Goal: Check status: Check status

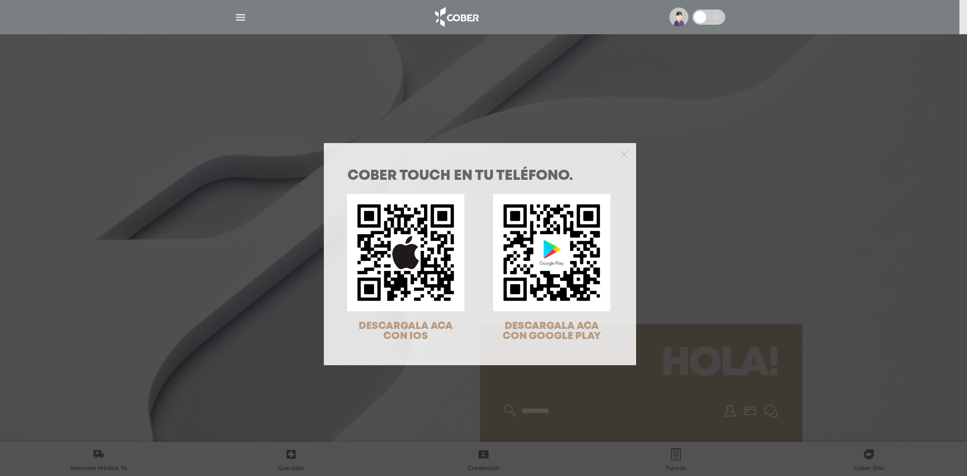
click at [624, 148] on div at bounding box center [480, 153] width 312 height 20
click at [622, 155] on polygon "Close" at bounding box center [625, 155] width 8 height 8
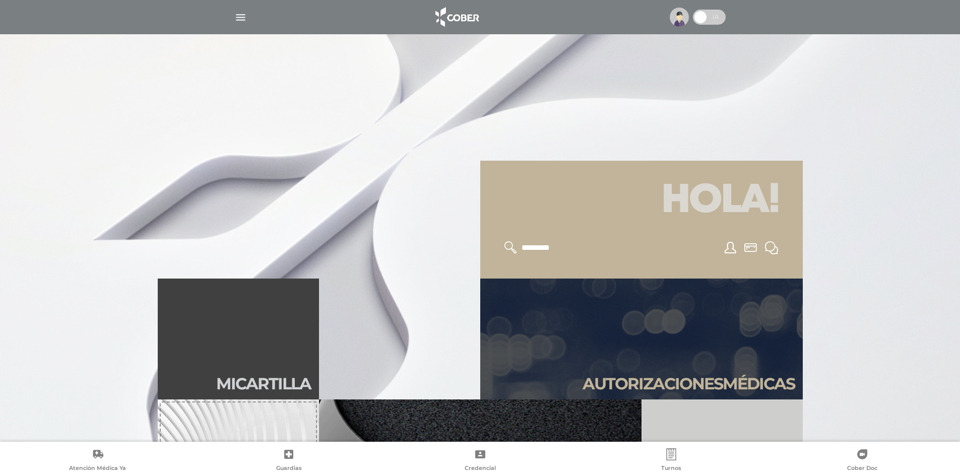
scroll to position [252, 0]
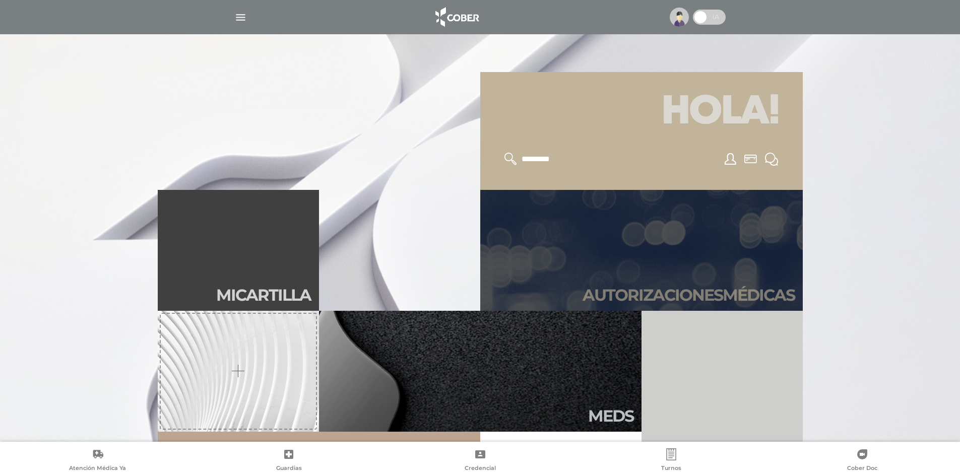
click at [632, 235] on link "Autori zaciones médicas" at bounding box center [641, 250] width 322 height 121
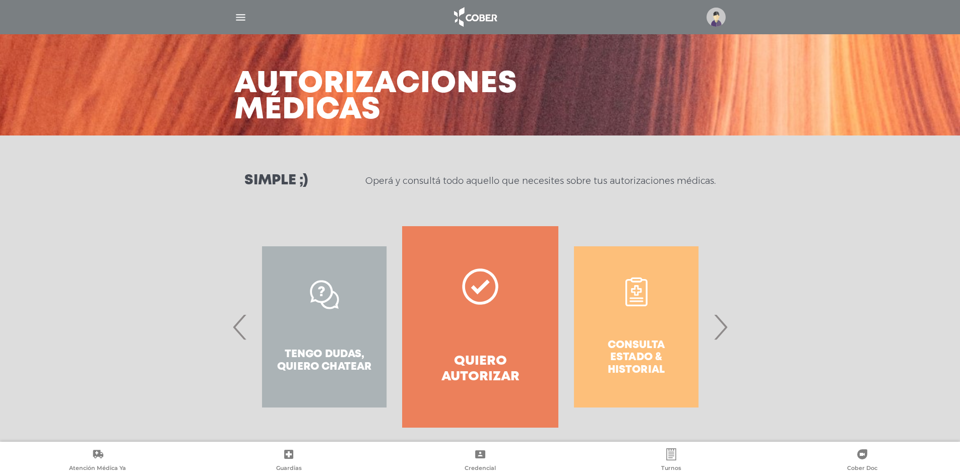
scroll to position [30, 0]
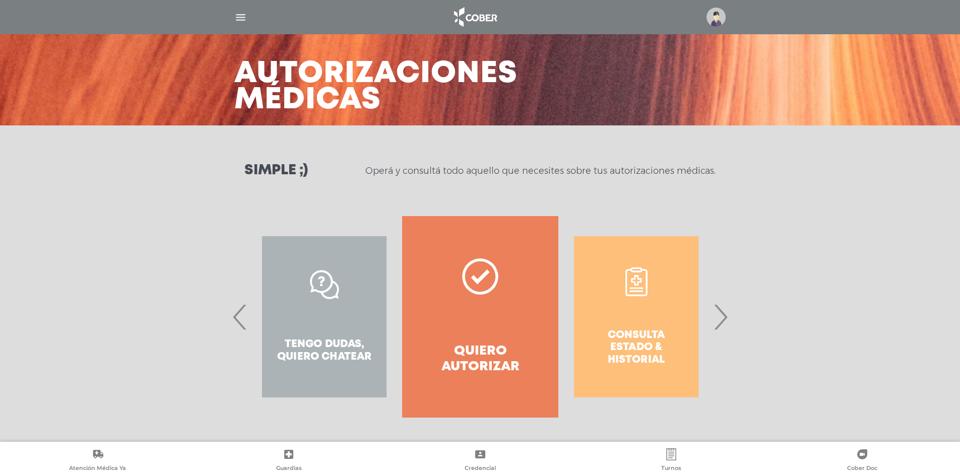
click at [724, 320] on span "›" at bounding box center [720, 317] width 20 height 54
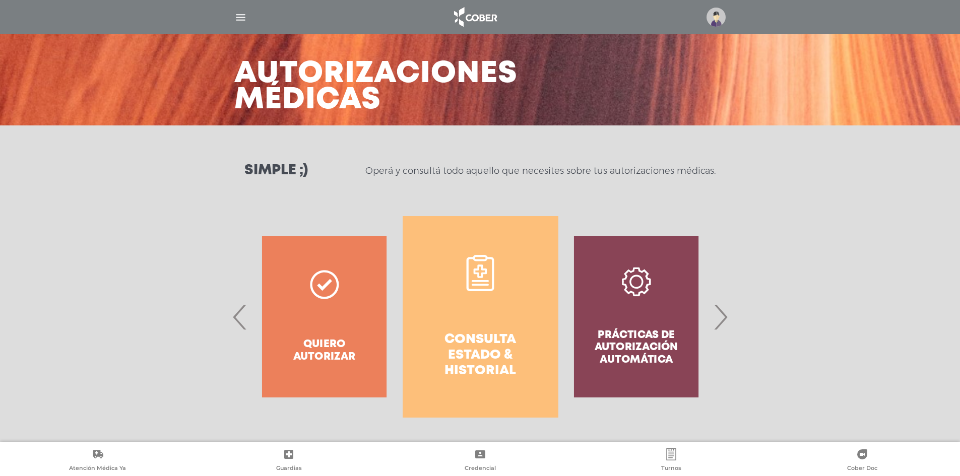
click at [482, 303] on link "Consulta estado & historial" at bounding box center [481, 317] width 156 height 202
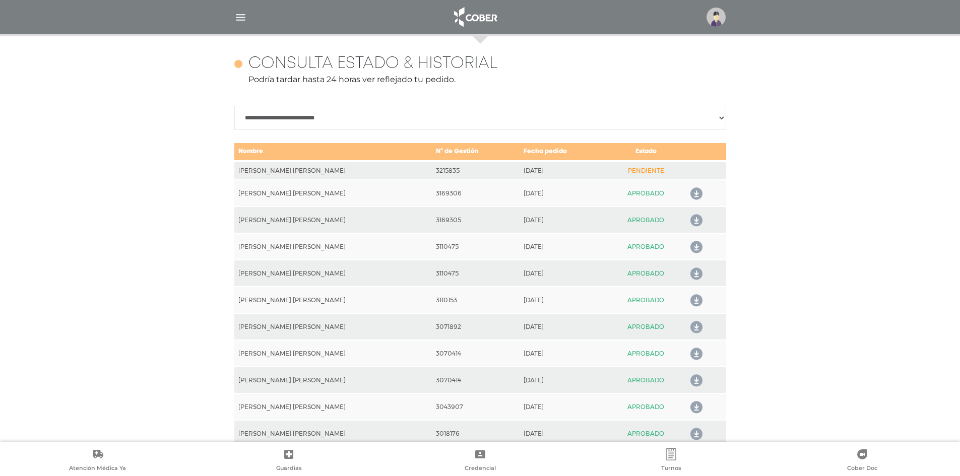
scroll to position [447, 0]
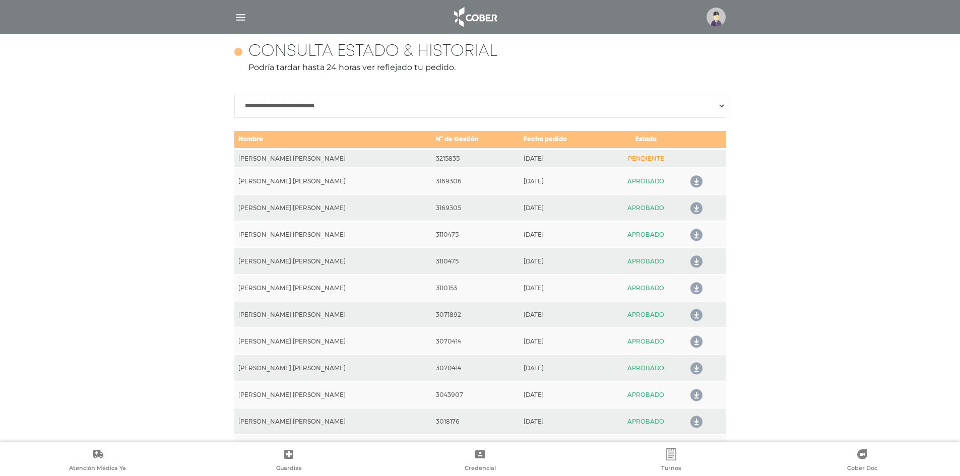
drag, startPoint x: 646, startPoint y: 159, endPoint x: 397, endPoint y: 158, distance: 249.4
click at [395, 158] on tr "[PERSON_NAME] [PERSON_NAME] 3215835 [DATE] PENDIENTE" at bounding box center [480, 158] width 492 height 19
click at [432, 157] on td "3215835" at bounding box center [475, 158] width 87 height 19
drag, startPoint x: 511, startPoint y: 155, endPoint x: 558, endPoint y: 157, distance: 46.4
click at [519, 155] on td "[DATE]" at bounding box center [563, 158] width 88 height 19
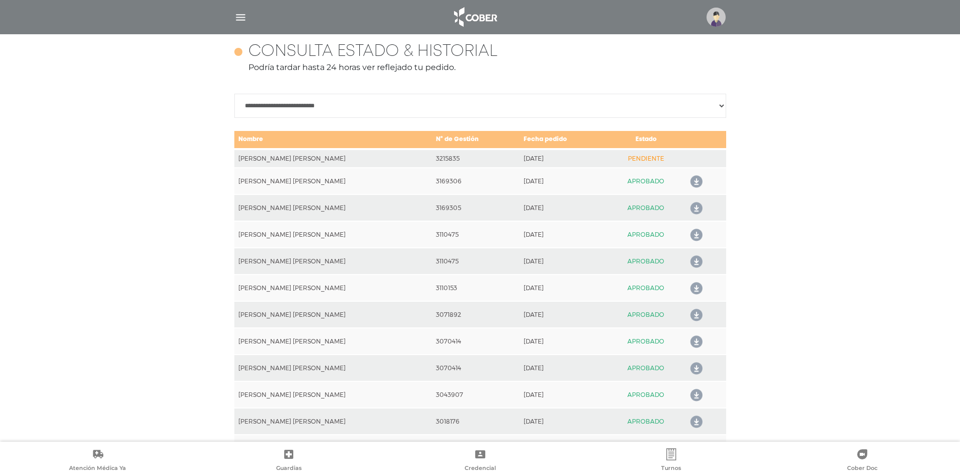
click at [616, 158] on td "PENDIENTE" at bounding box center [645, 158] width 77 height 19
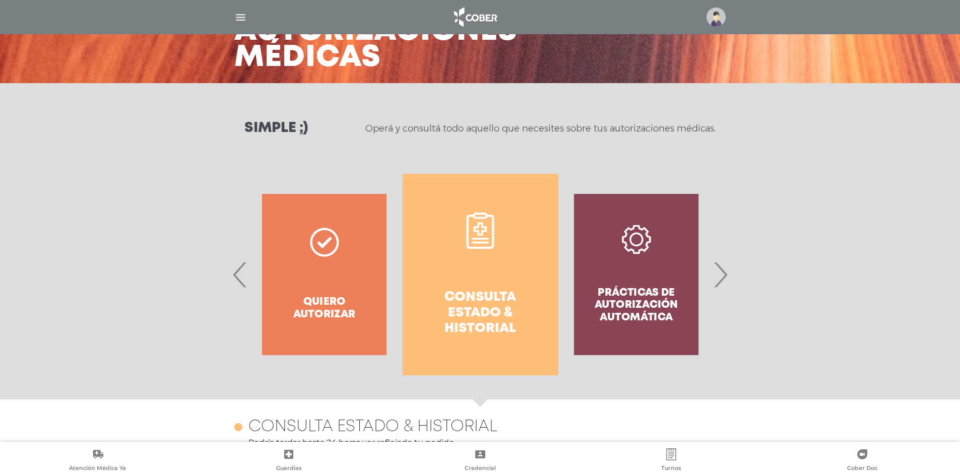
scroll to position [0, 0]
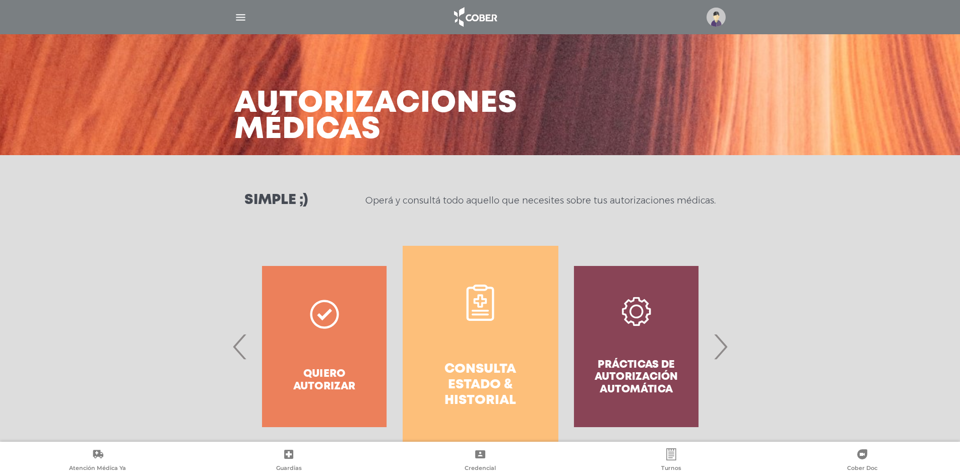
click at [241, 17] on img "button" at bounding box center [240, 17] width 13 height 13
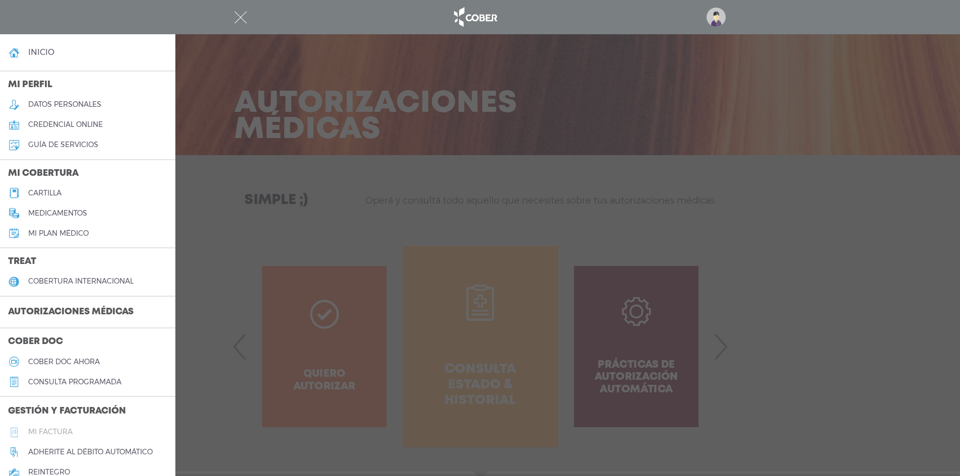
click at [59, 428] on h5 "Mi factura" at bounding box center [50, 432] width 44 height 9
